Goal: Communication & Community: Answer question/provide support

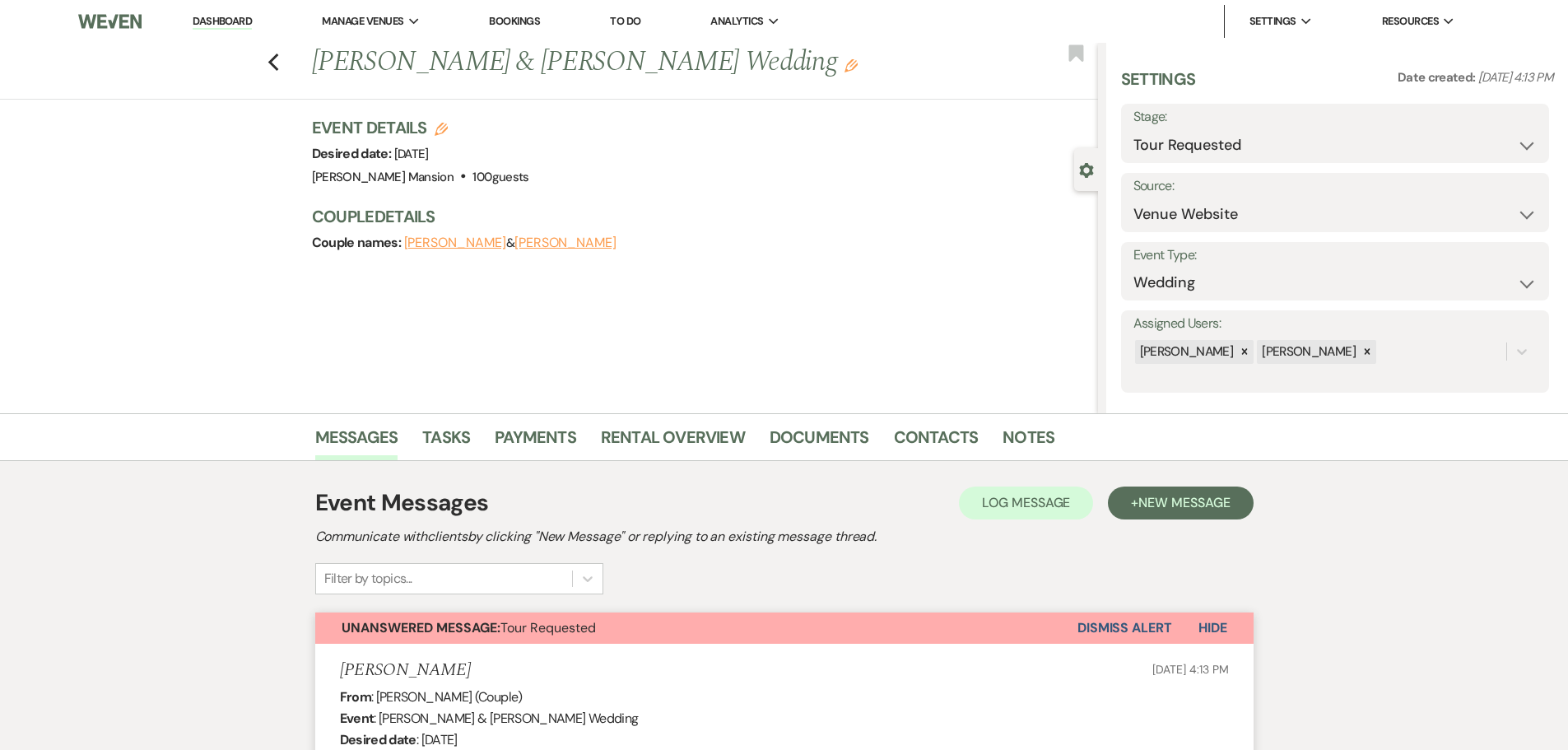
select select "2"
select select "5"
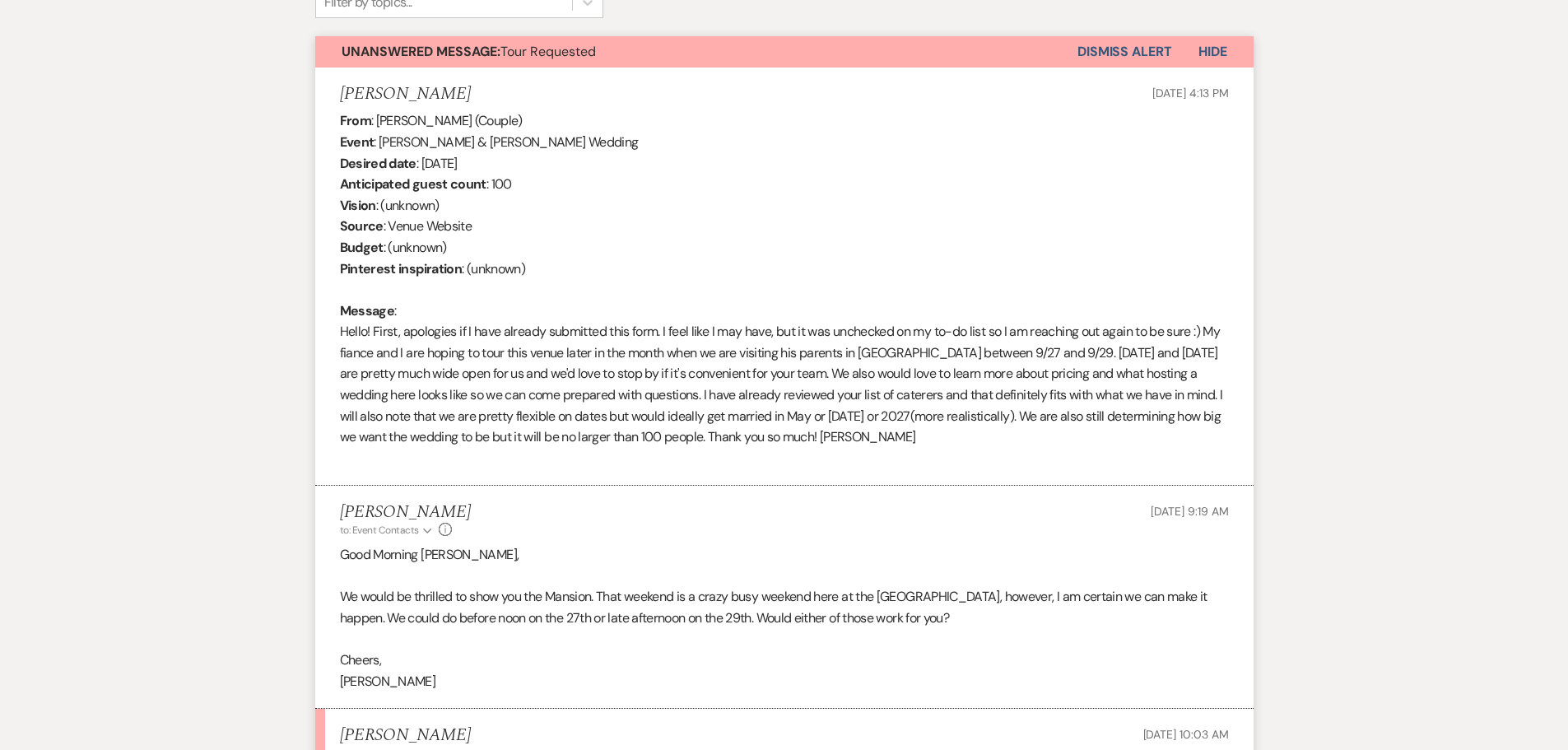
scroll to position [815, 0]
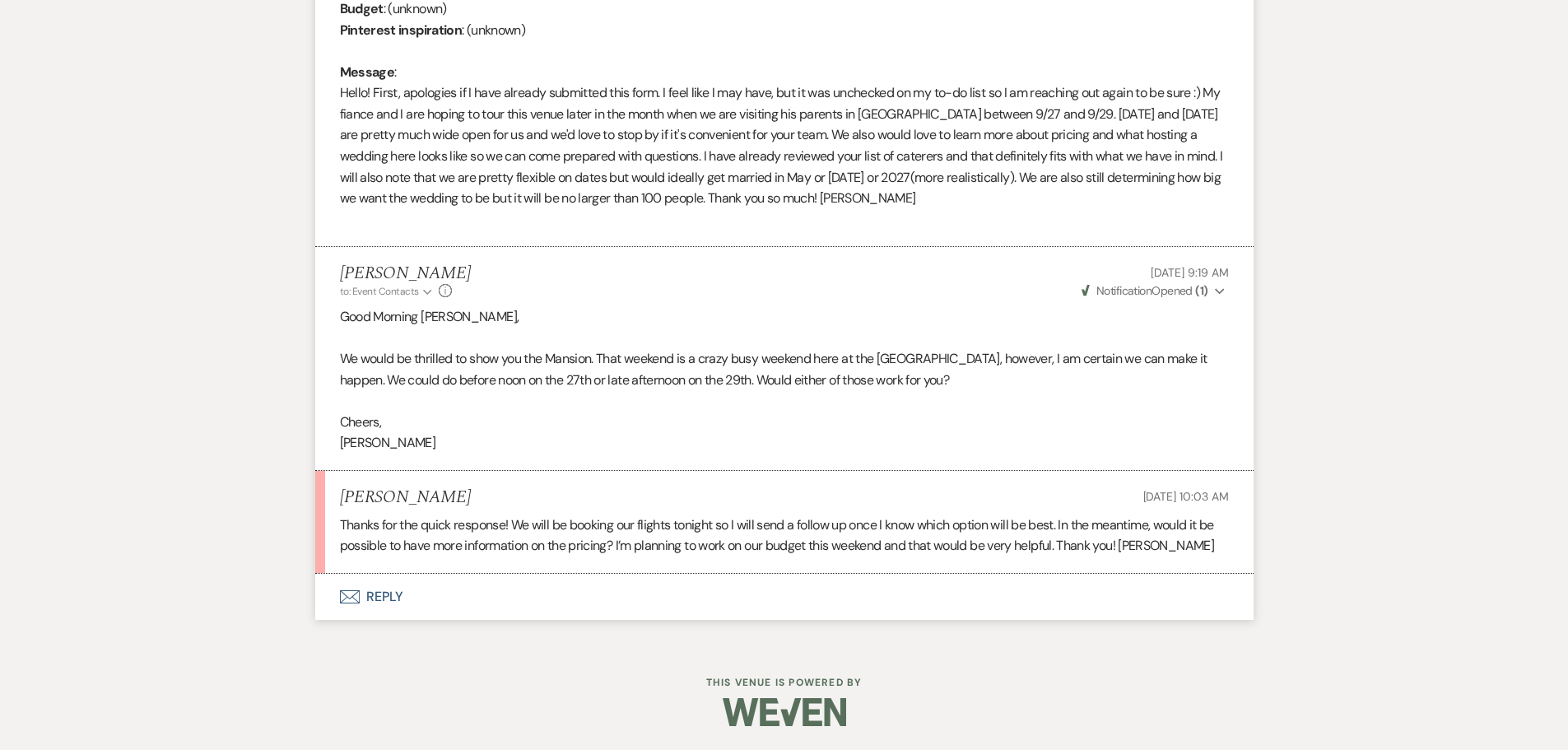
click at [382, 601] on button "Envelope Reply" at bounding box center [784, 596] width 938 height 46
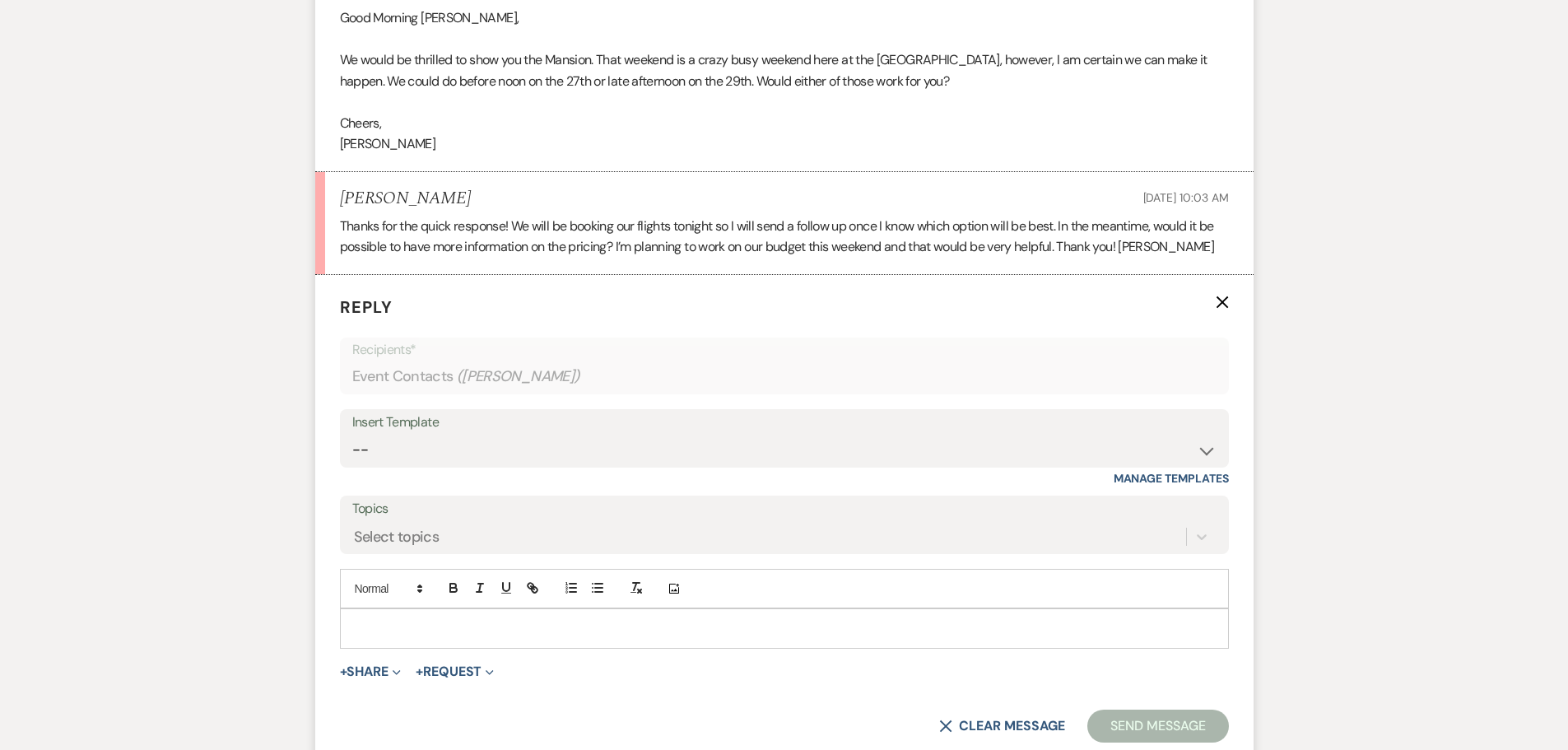
scroll to position [1129, 0]
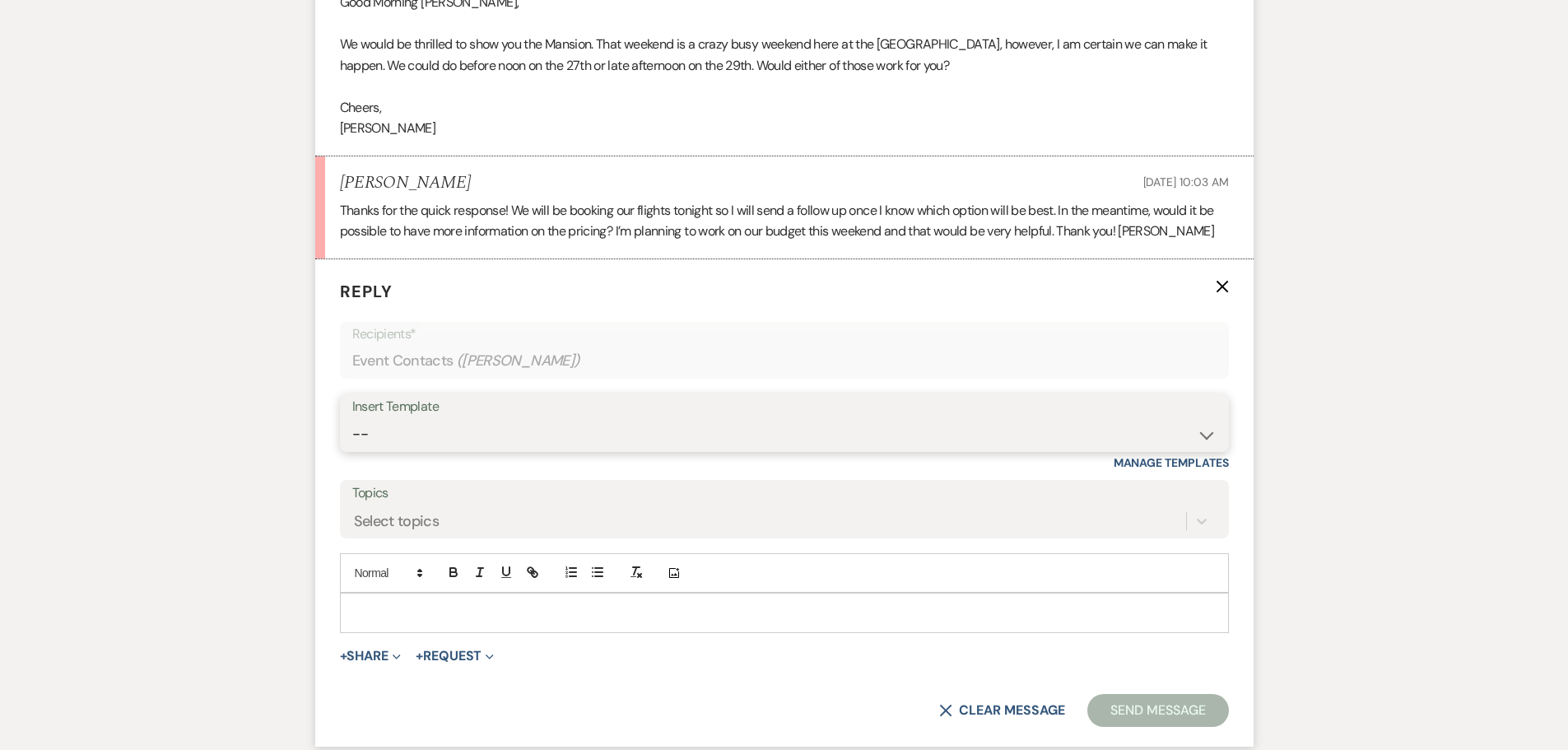
click at [1209, 434] on select "-- Initial Inquiry Response Tour Request Response Follow Up Contract (Pre-Booke…" at bounding box center [784, 434] width 864 height 32
select select "4818"
click at [352, 418] on select "-- Initial Inquiry Response Tour Request Response Follow Up Contract (Pre-Booke…" at bounding box center [784, 434] width 864 height 32
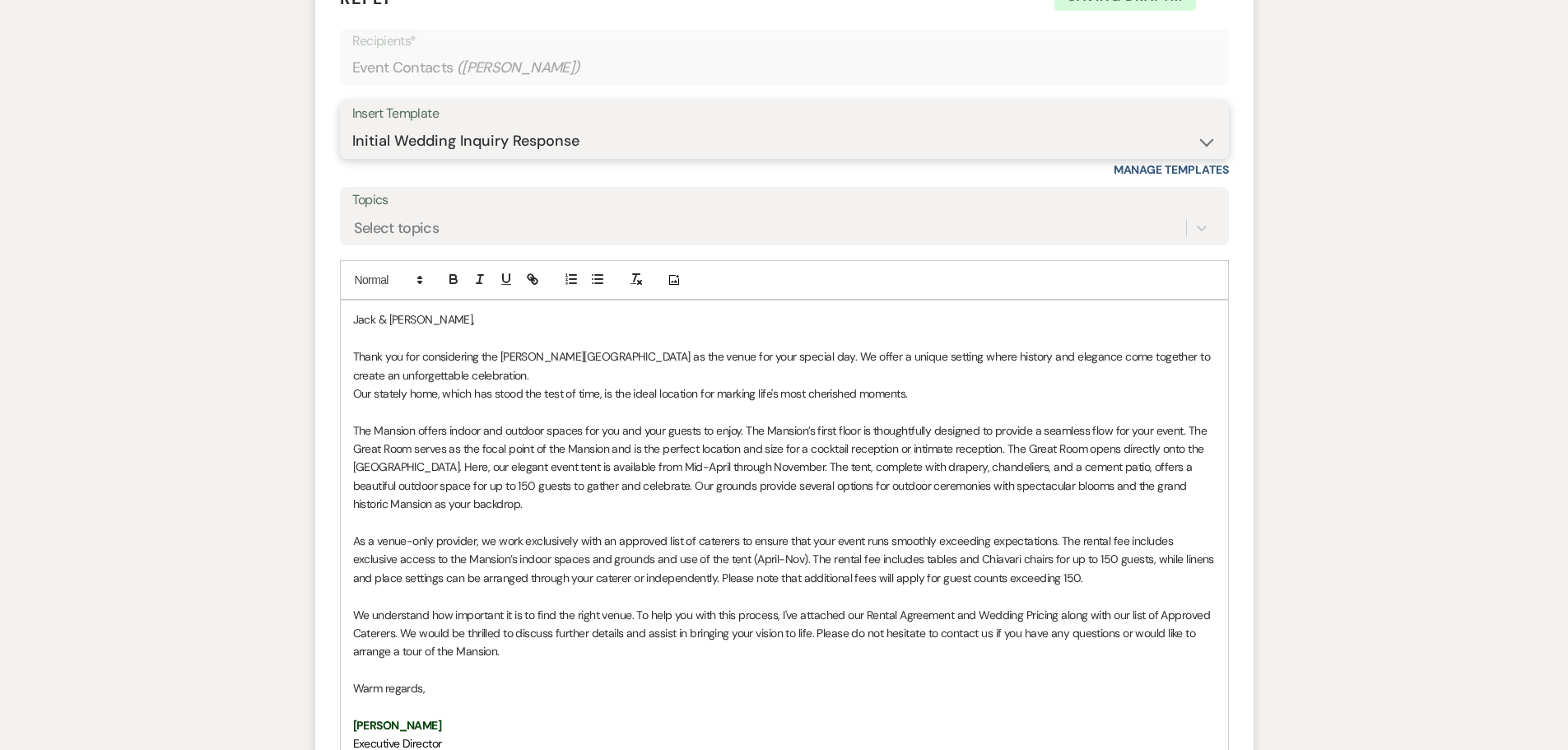
scroll to position [1540, 0]
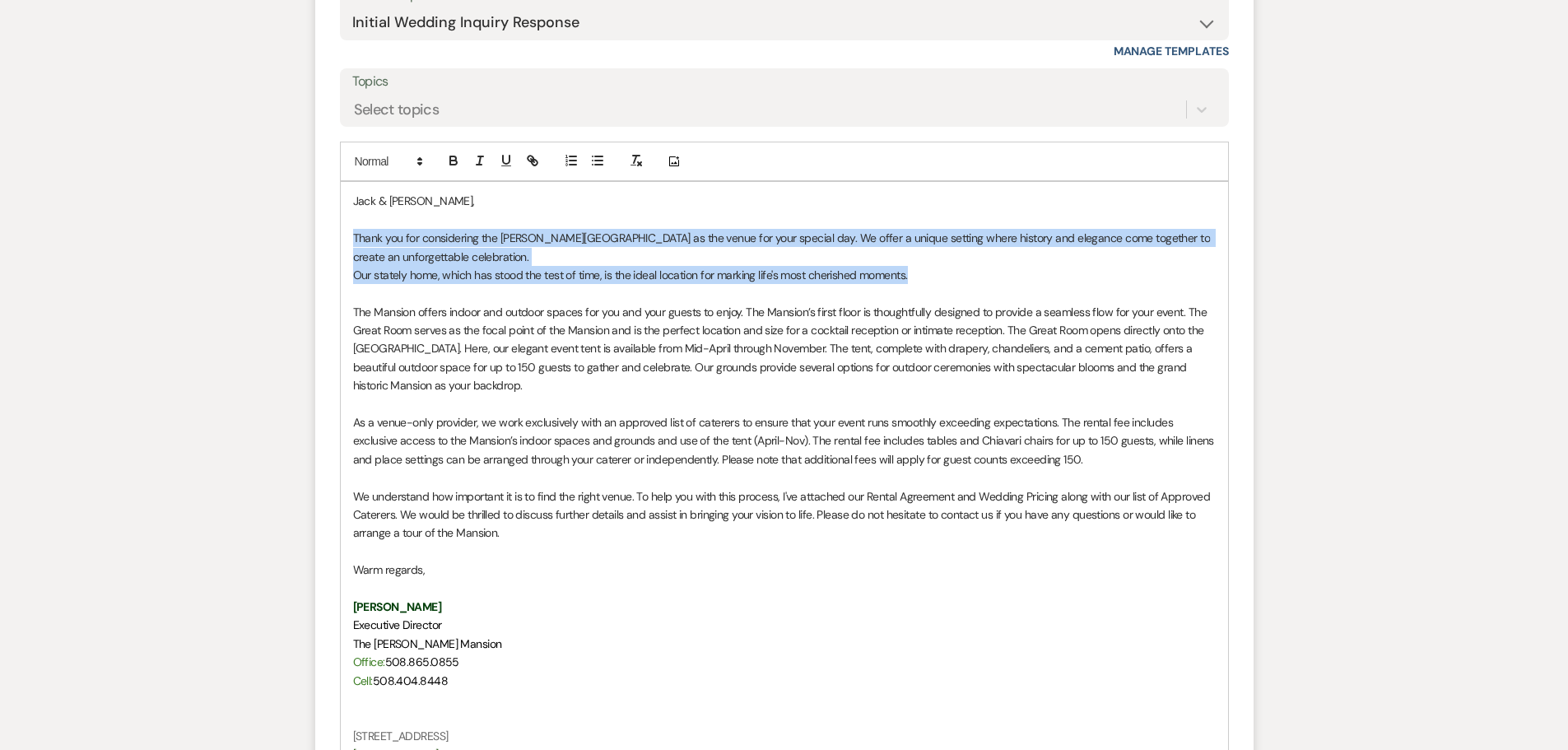
drag, startPoint x: 914, startPoint y: 273, endPoint x: 338, endPoint y: 235, distance: 577.3
click at [338, 235] on form "Reply X Draft saved! Recipients* Event Contacts ( [PERSON_NAME] ) Insert Templa…" at bounding box center [784, 407] width 938 height 1119
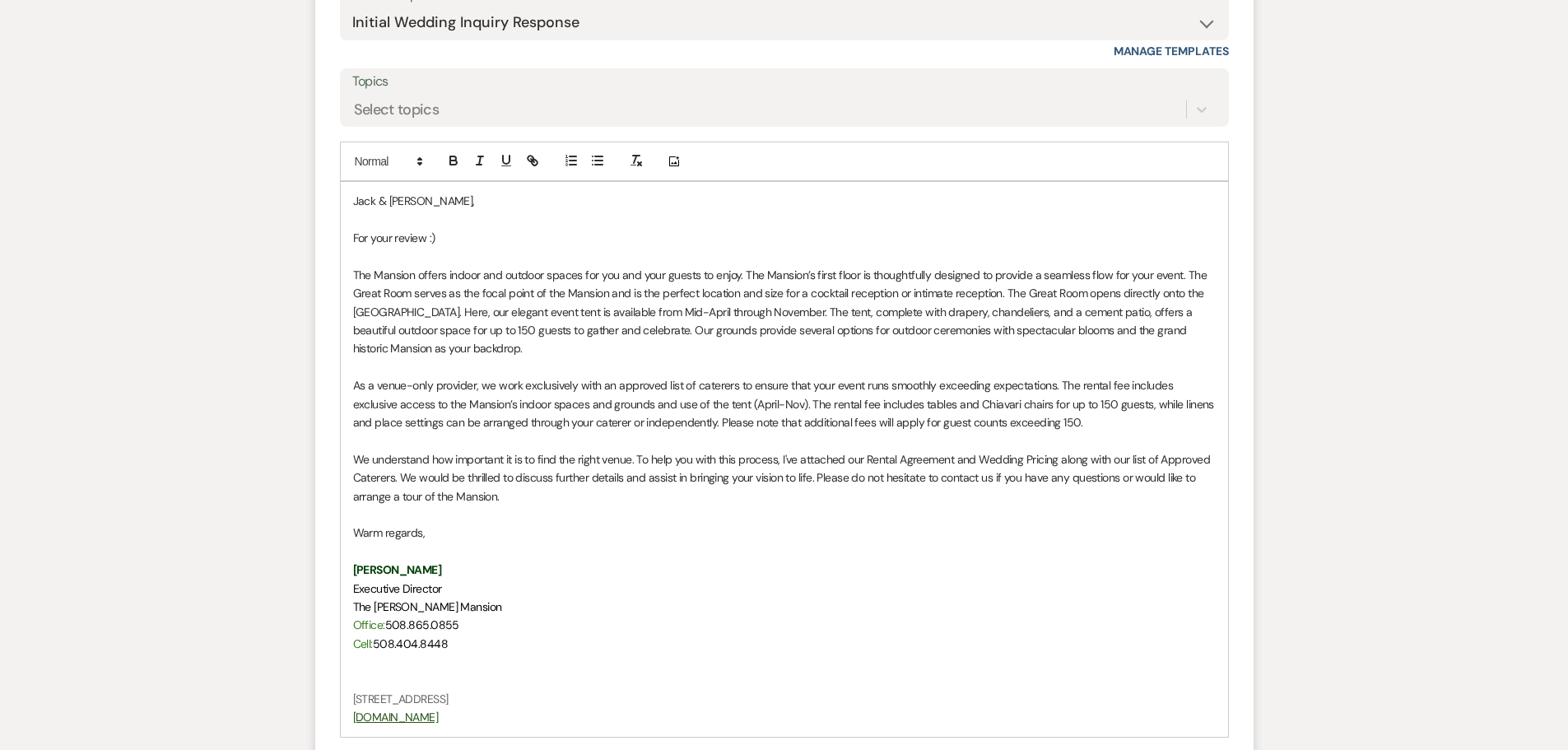
scroll to position [1622, 0]
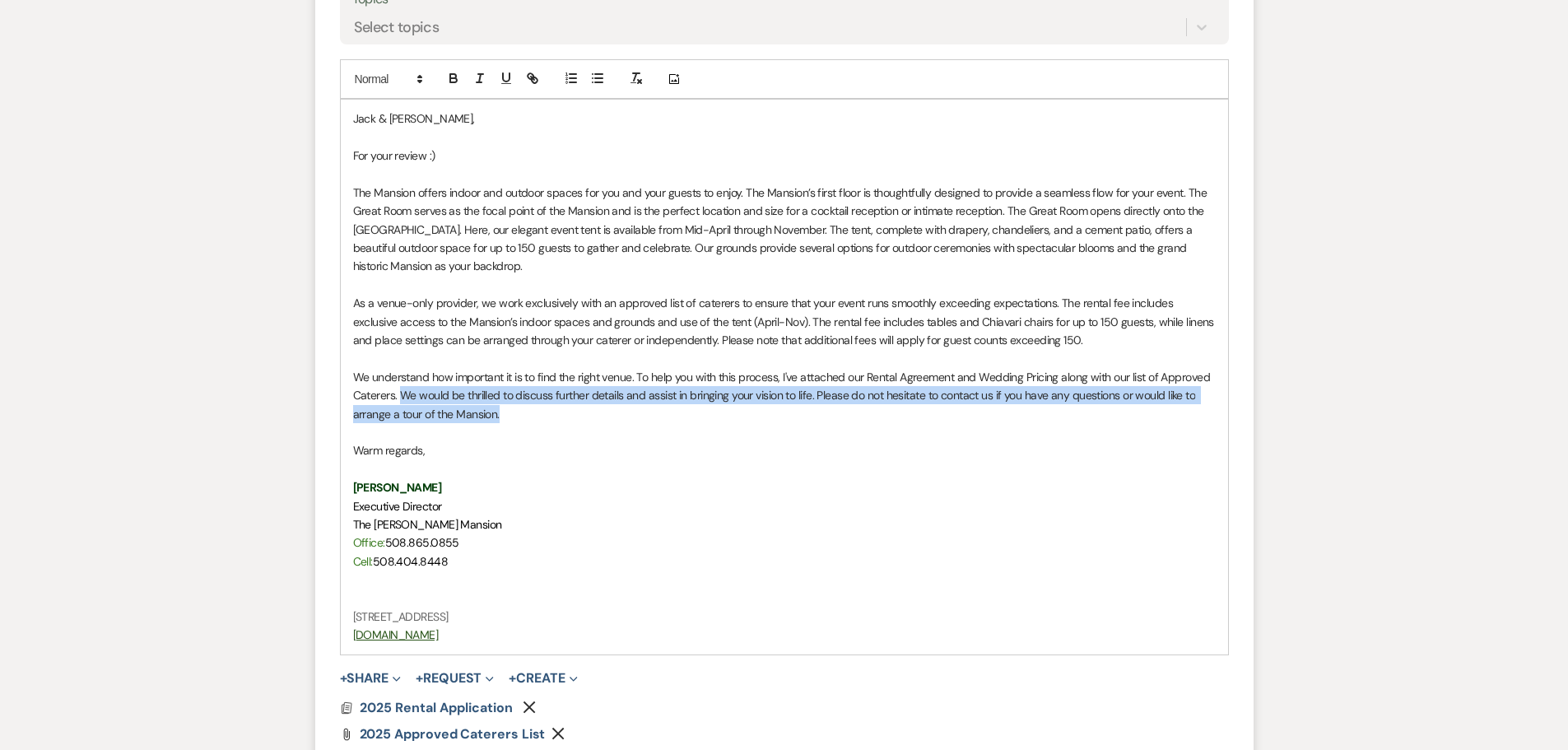
drag, startPoint x: 399, startPoint y: 391, endPoint x: 502, endPoint y: 410, distance: 104.7
click at [502, 410] on p "We understand how important it is to find the right venue. To help you with thi…" at bounding box center [784, 395] width 862 height 56
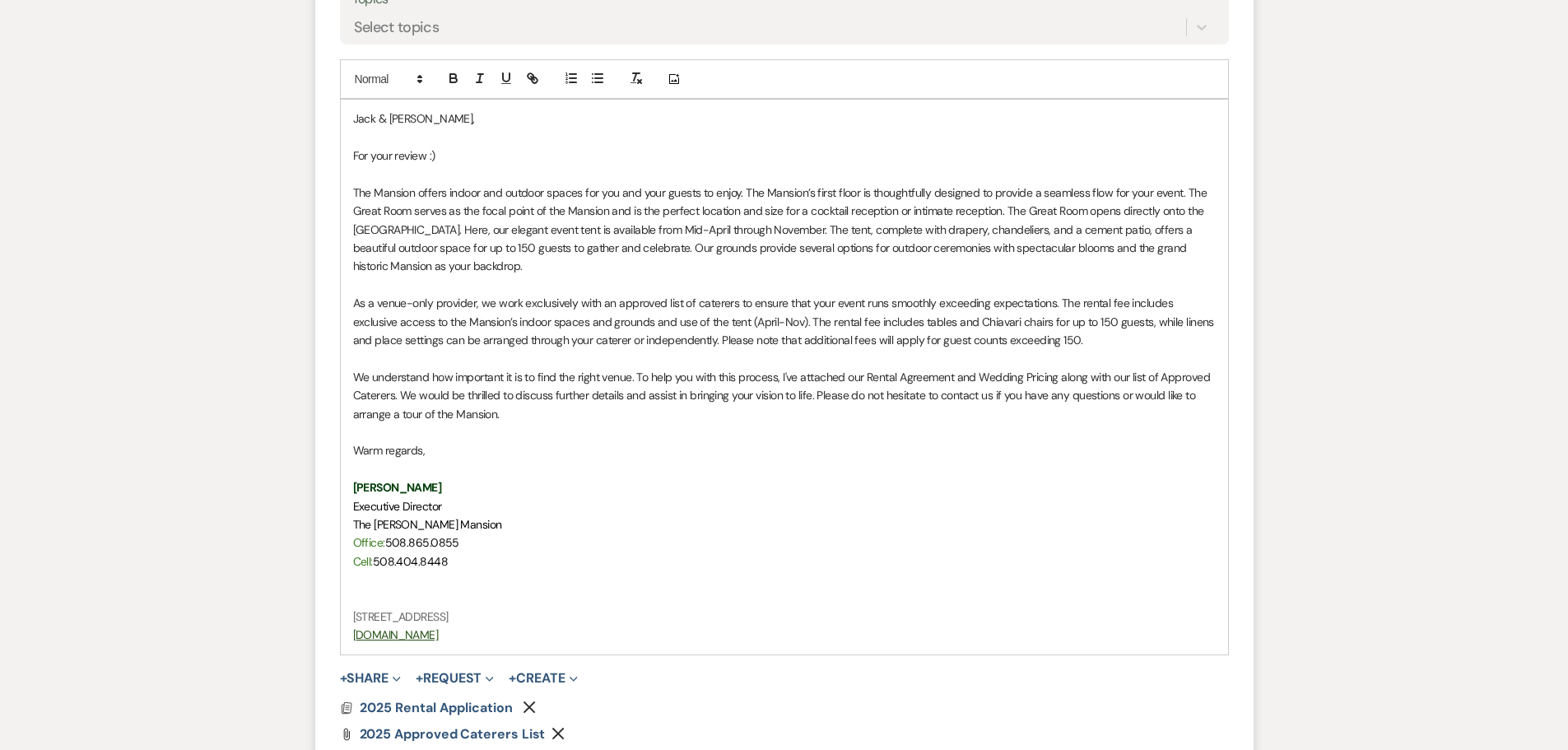
click at [638, 434] on p at bounding box center [784, 431] width 862 height 18
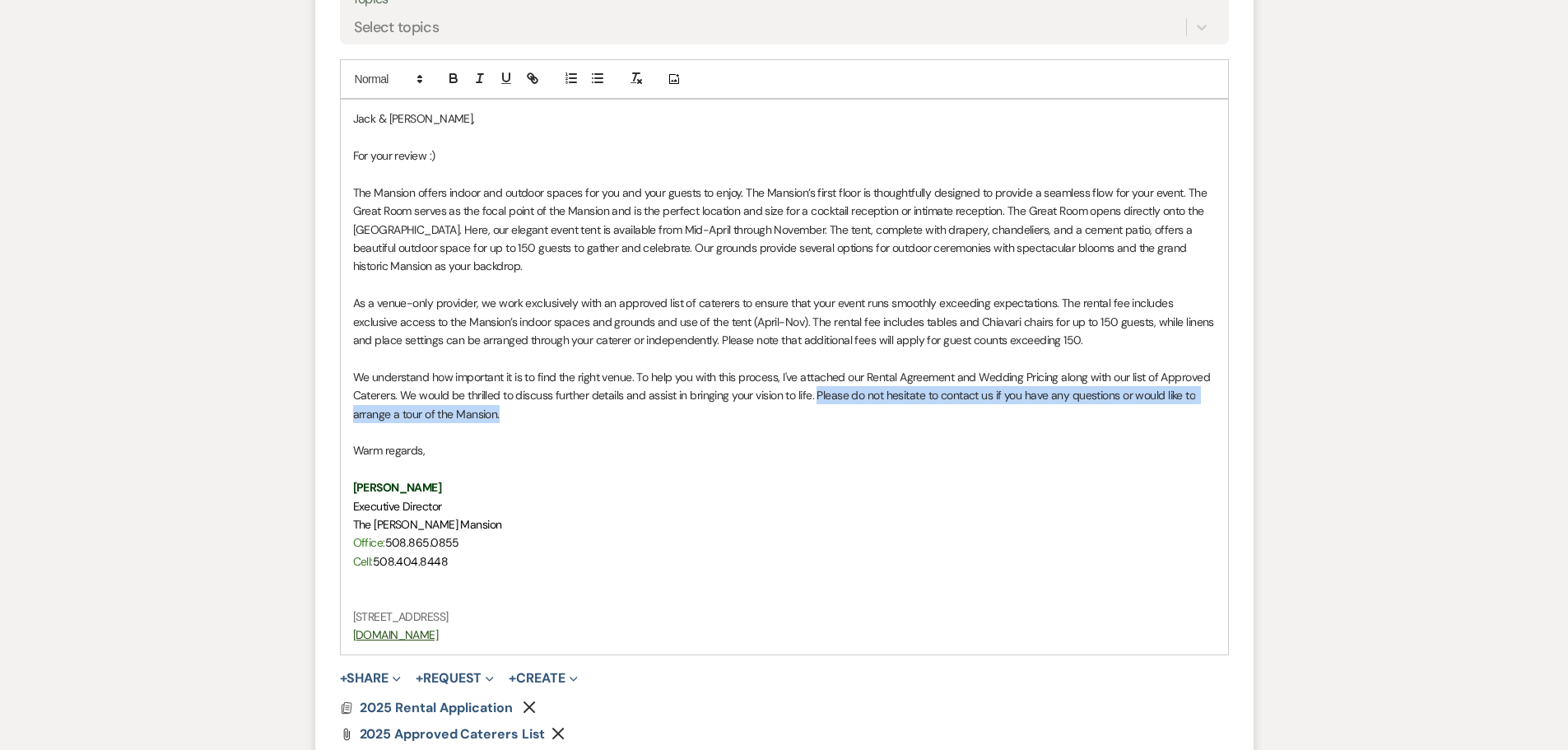
drag, startPoint x: 816, startPoint y: 391, endPoint x: 842, endPoint y: 414, distance: 34.7
click at [842, 414] on p "We understand how important it is to find the right venue. To help you with thi…" at bounding box center [784, 395] width 862 height 56
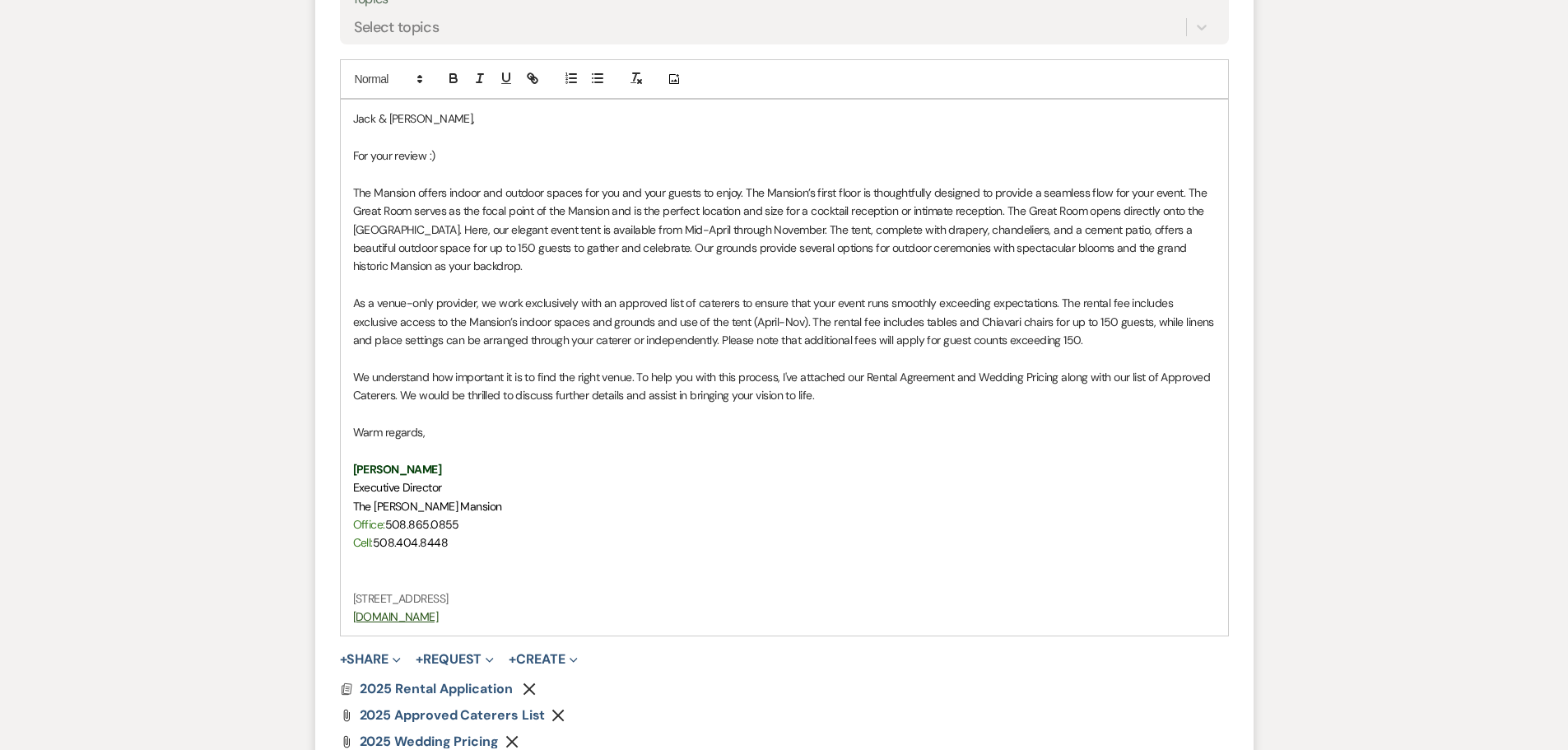
click at [472, 153] on p "For your review :)" at bounding box center [784, 155] width 862 height 18
click at [879, 398] on p "We understand how important it is to find the right venue. To help you with thi…" at bounding box center [784, 386] width 862 height 37
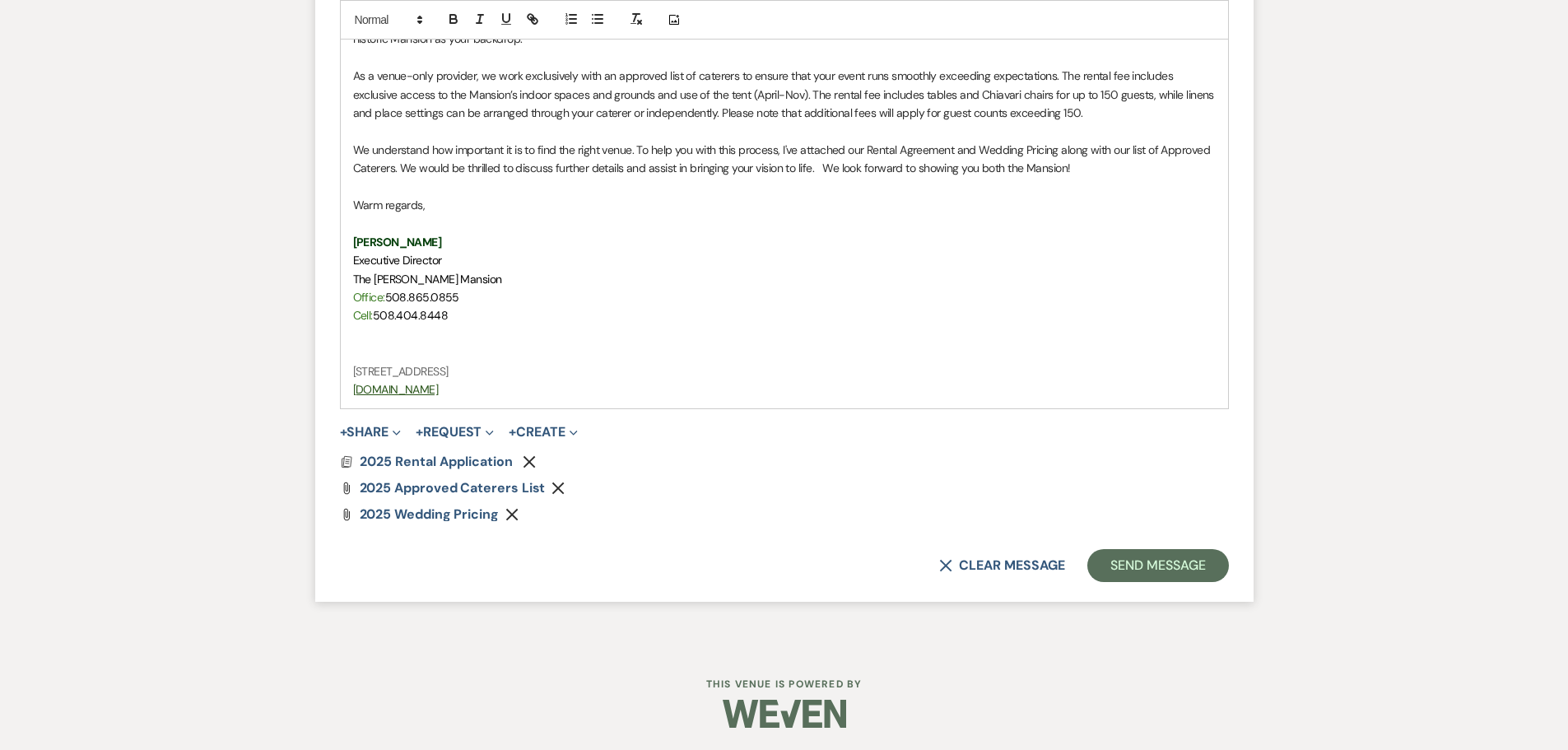
scroll to position [1852, 0]
click at [1157, 560] on button "Send Message" at bounding box center [1158, 563] width 141 height 33
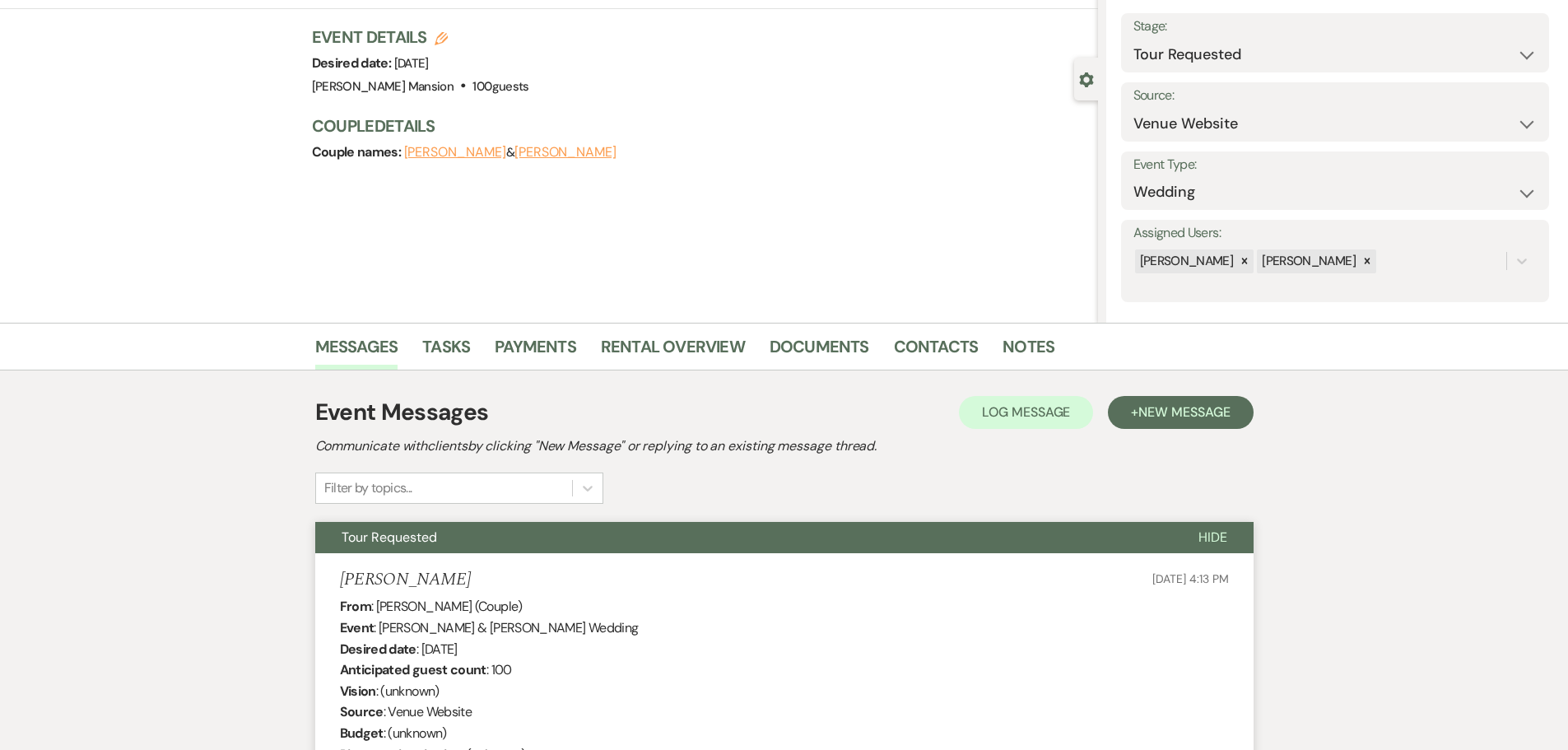
scroll to position [0, 0]
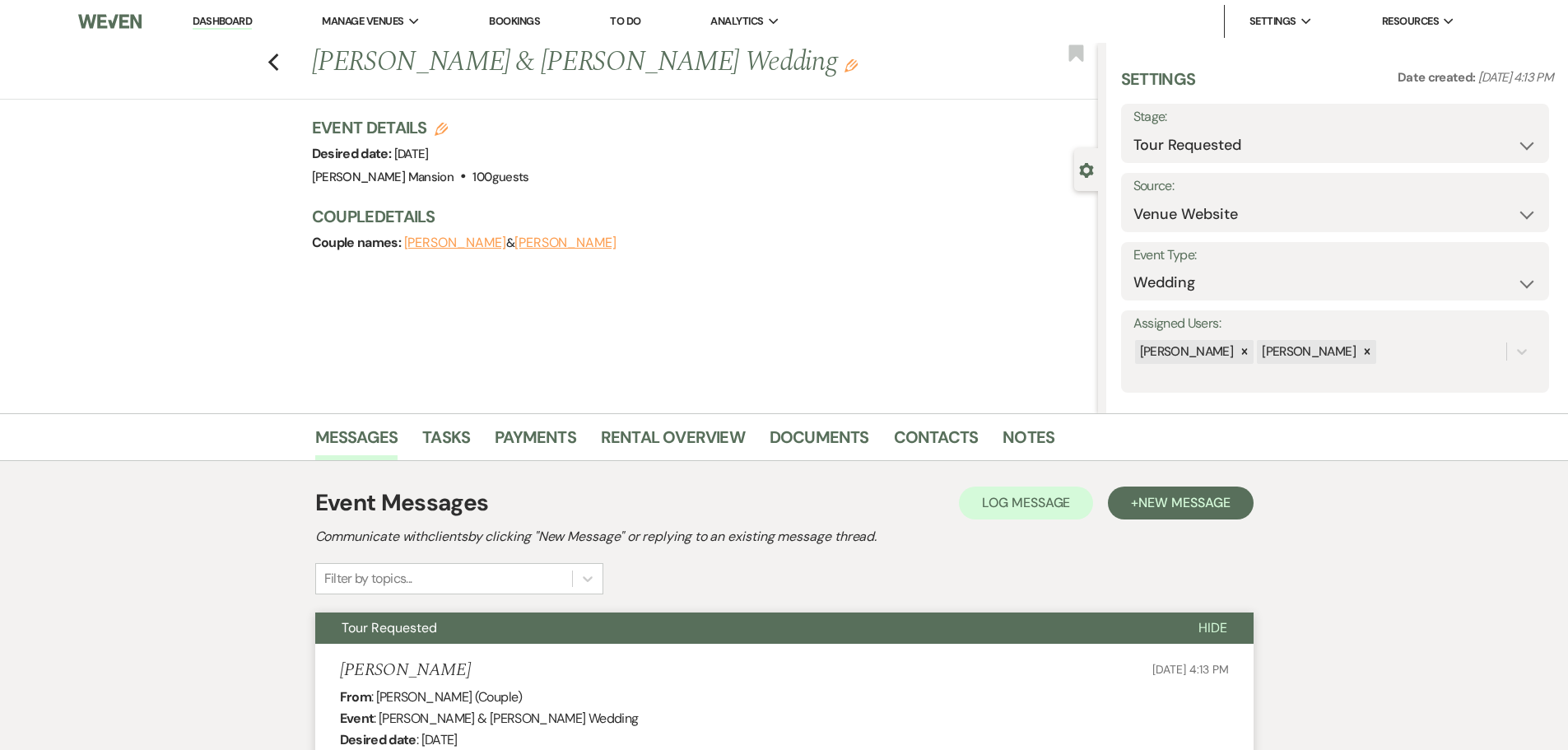
click at [528, 19] on link "Bookings" at bounding box center [514, 21] width 51 height 14
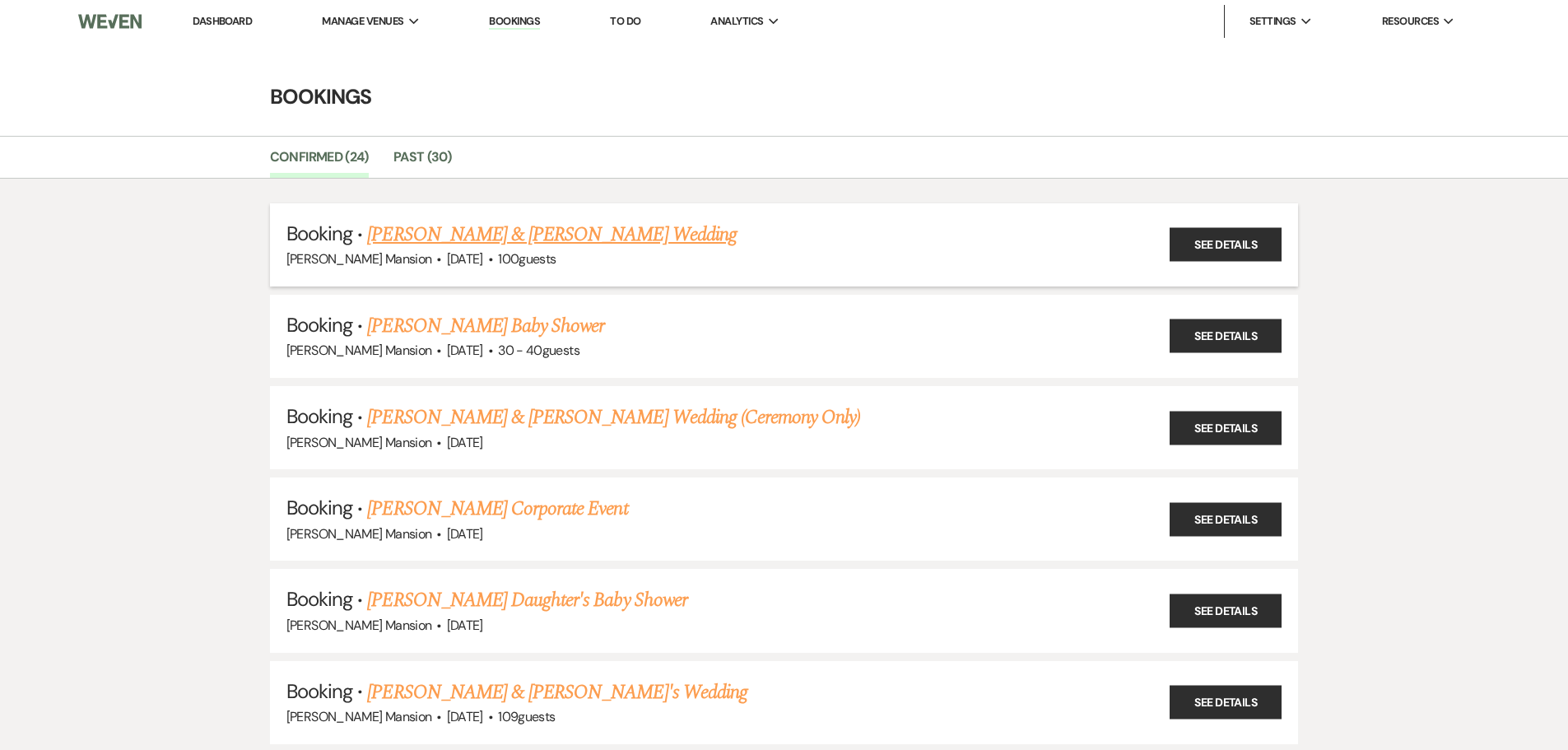
click at [513, 237] on link "[PERSON_NAME] & [PERSON_NAME] Wedding" at bounding box center [552, 233] width 369 height 29
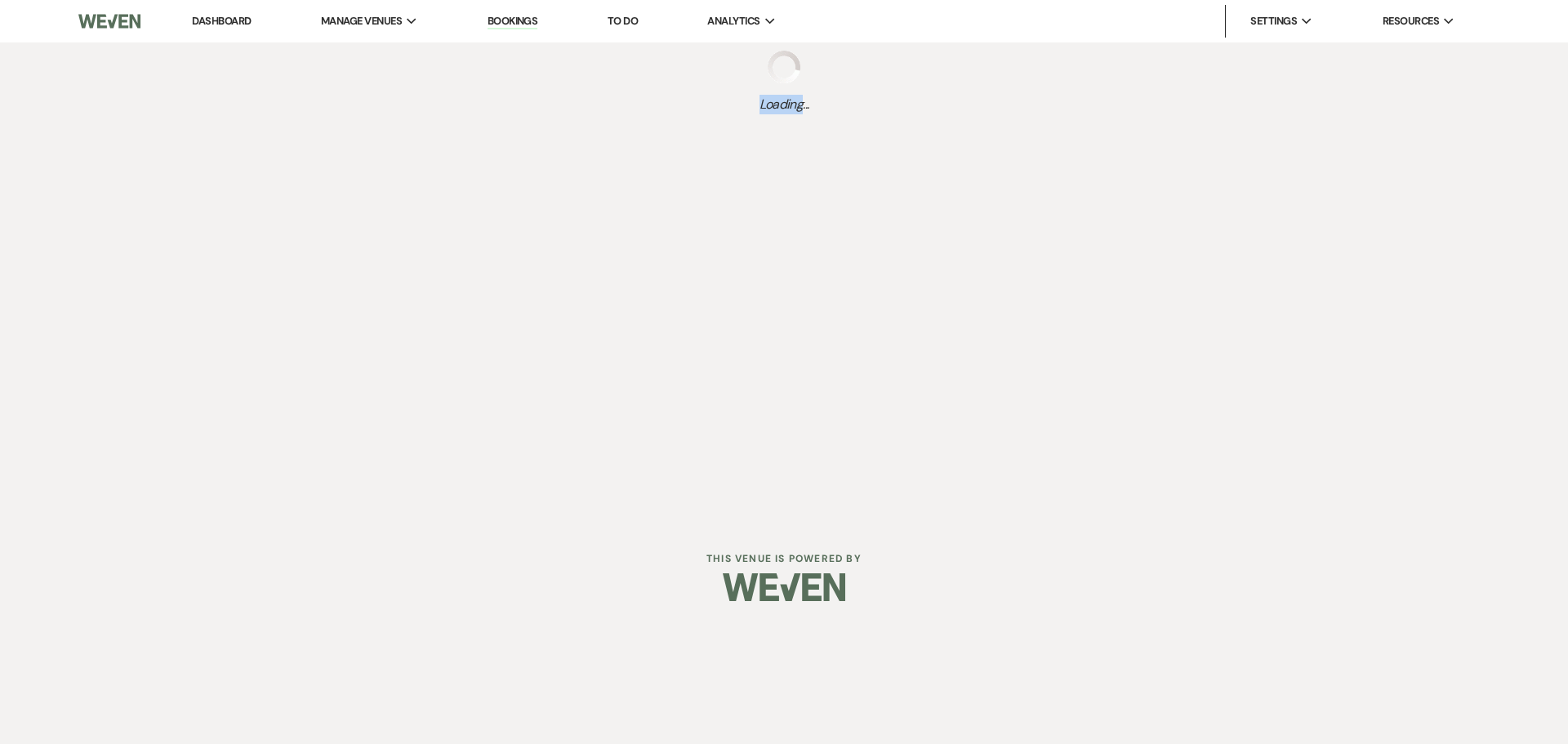
click at [509, 235] on div "Dashboard Manage Venues Expand [PERSON_NAME] Mansion Bookings To Do Analytics E…" at bounding box center [784, 260] width 1568 height 521
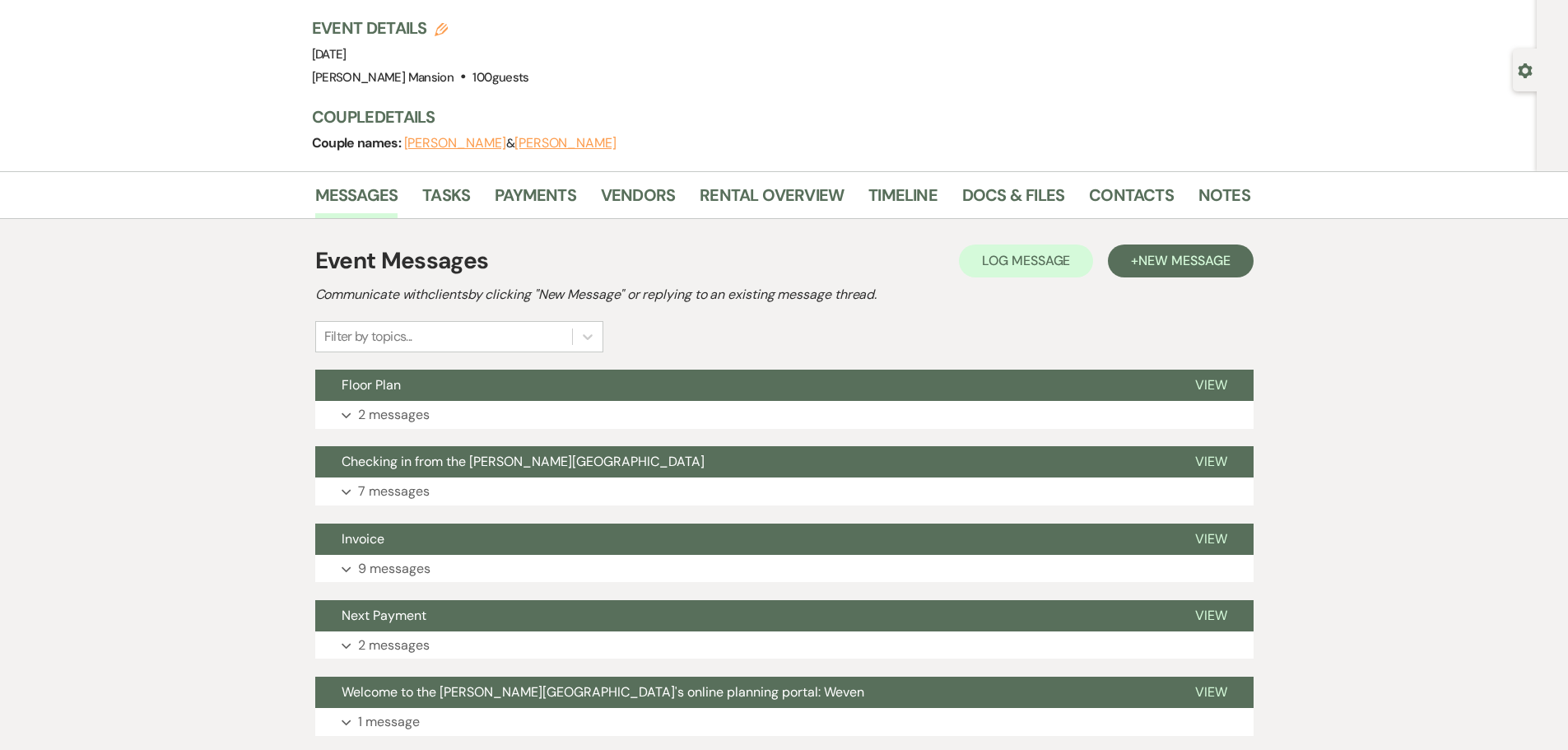
scroll to position [215, 0]
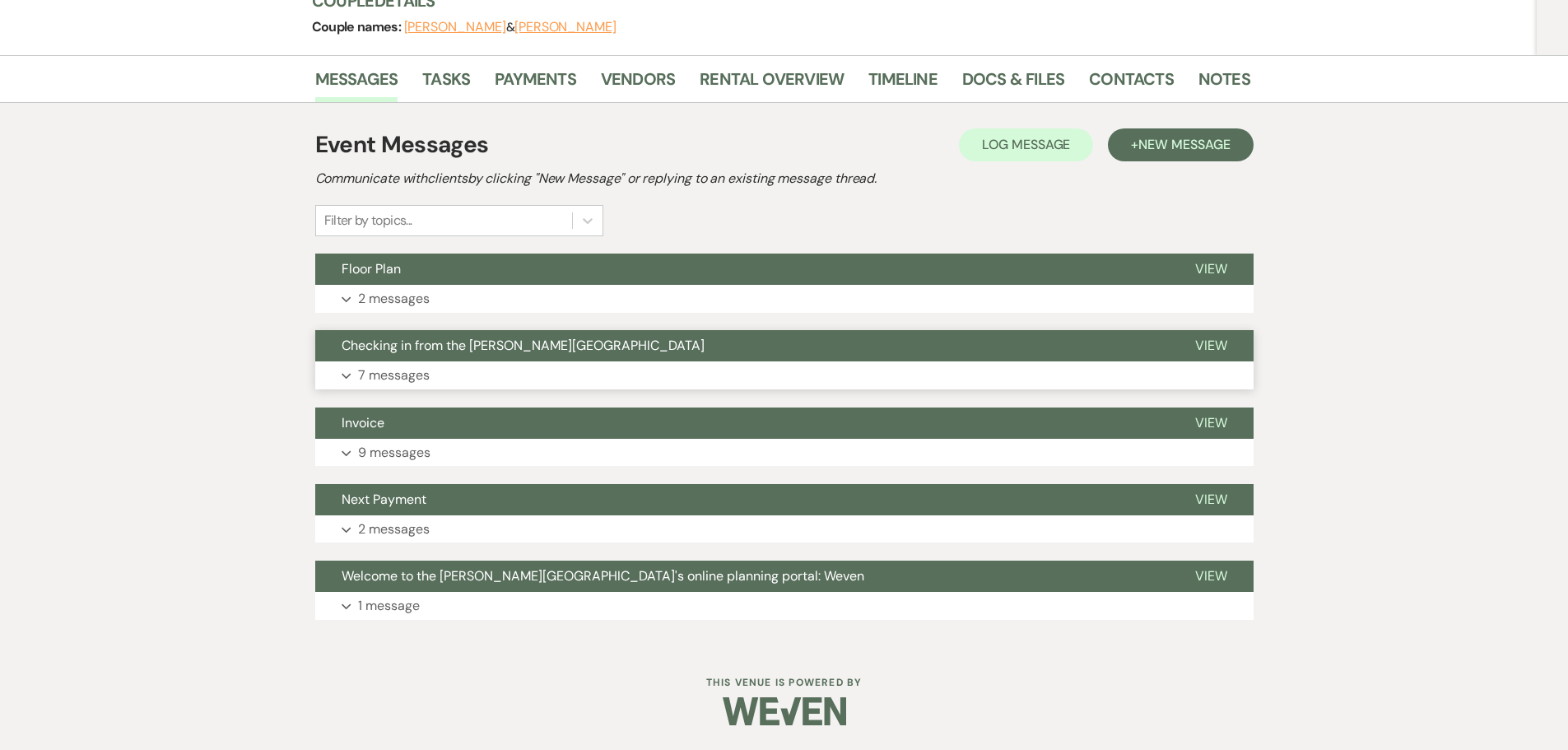
click at [380, 368] on p "7 messages" at bounding box center [393, 375] width 72 height 22
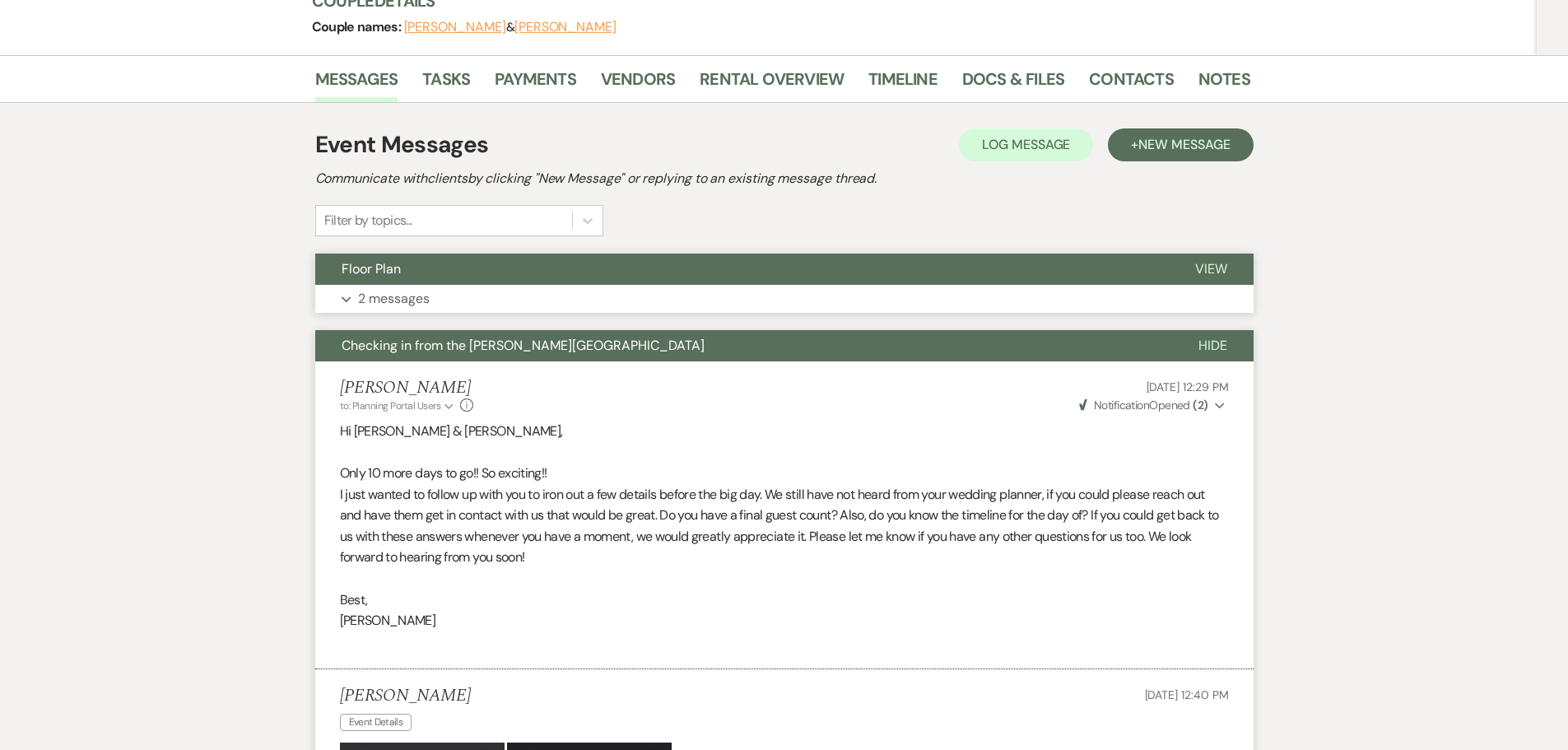
click at [358, 298] on p "2 messages" at bounding box center [393, 298] width 72 height 22
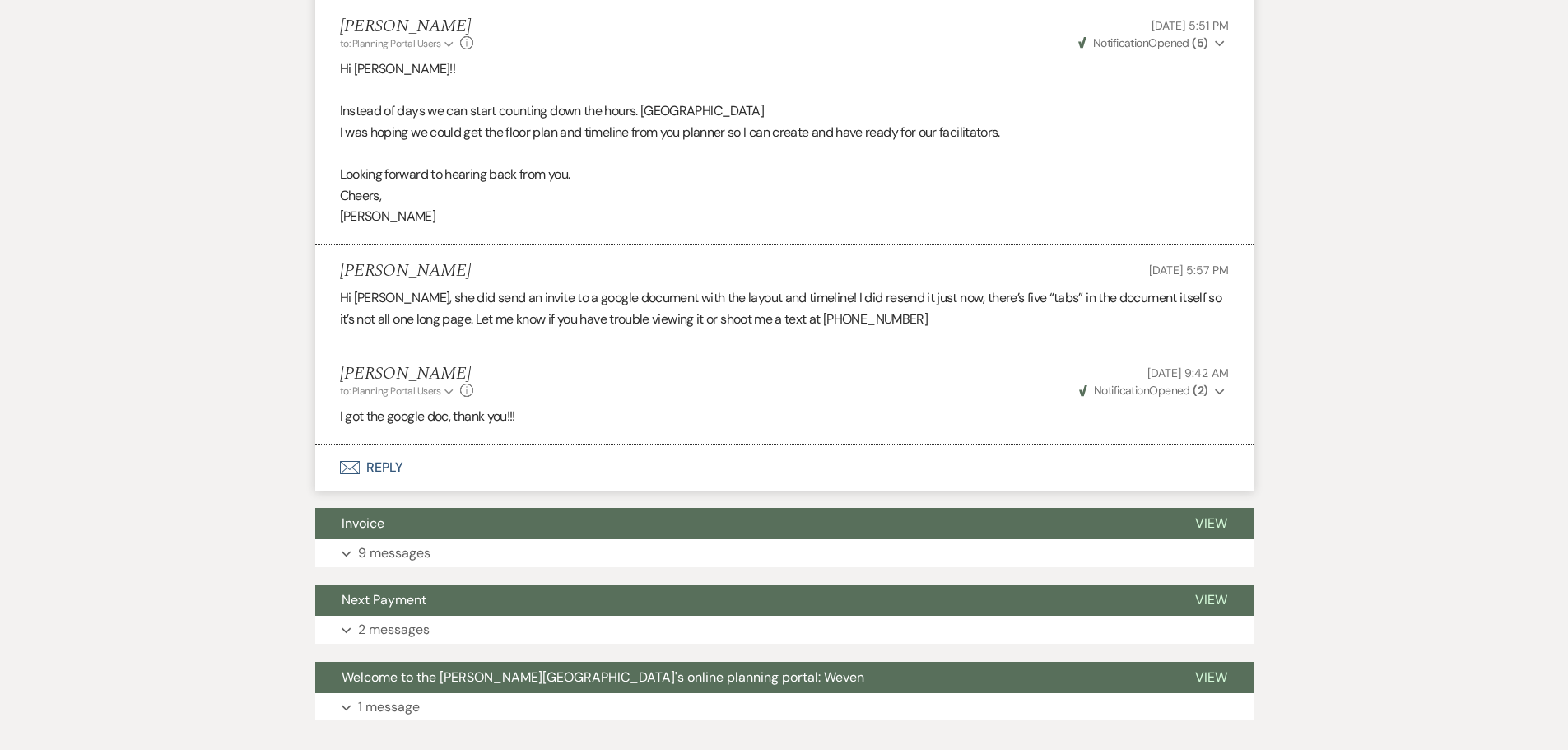
scroll to position [2602, 0]
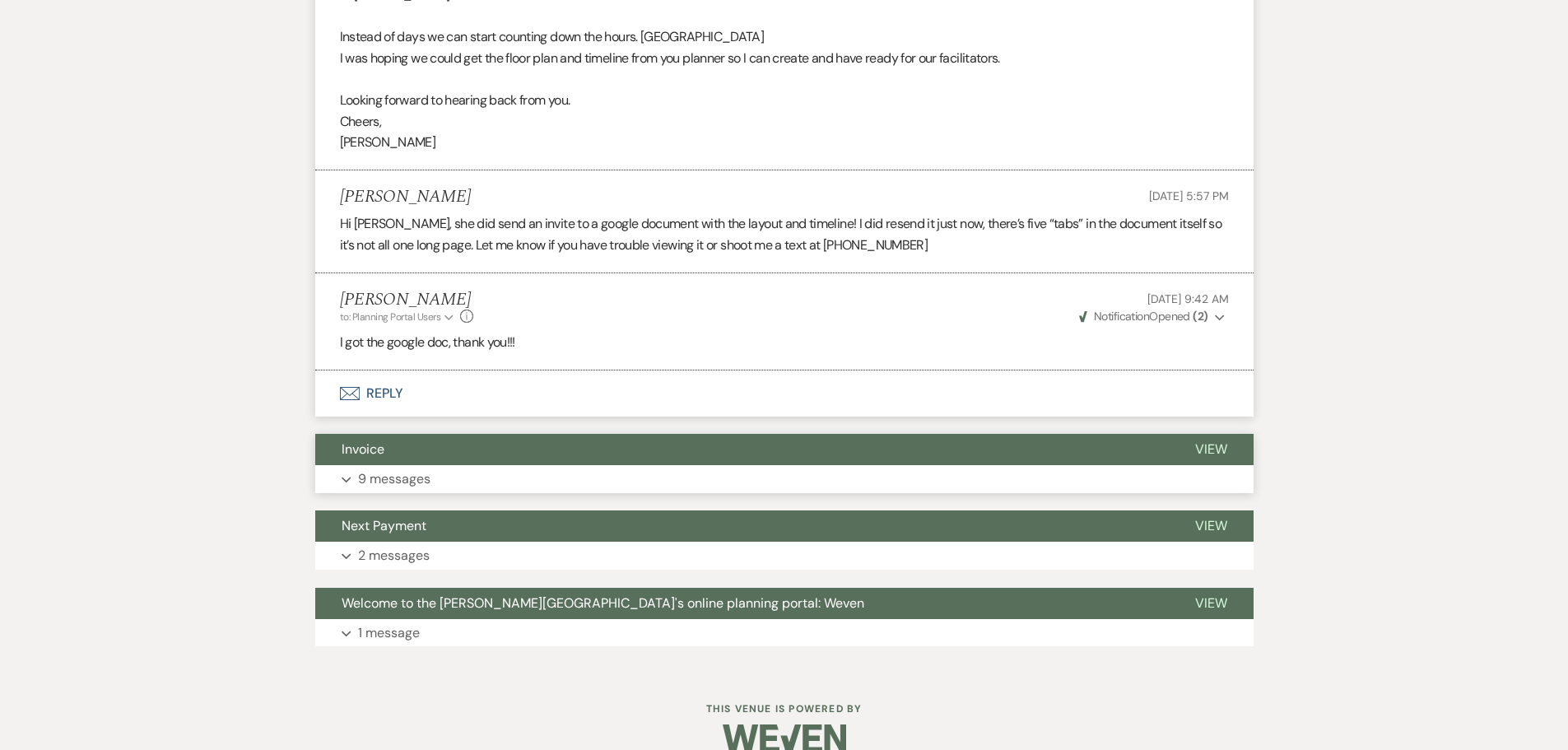
click at [343, 465] on button "Expand 9 messages" at bounding box center [784, 479] width 938 height 28
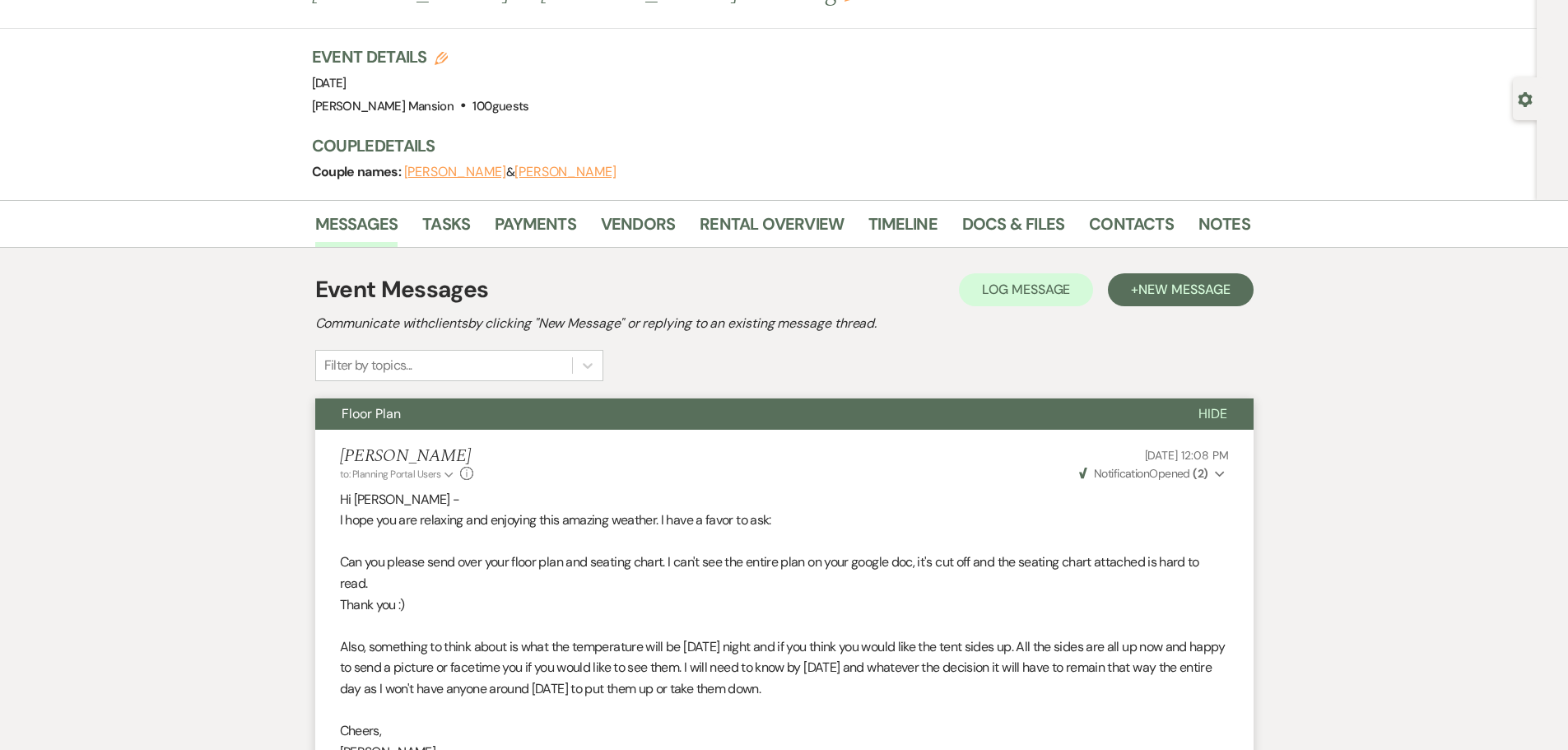
scroll to position [0, 0]
